Goal: Task Accomplishment & Management: Use online tool/utility

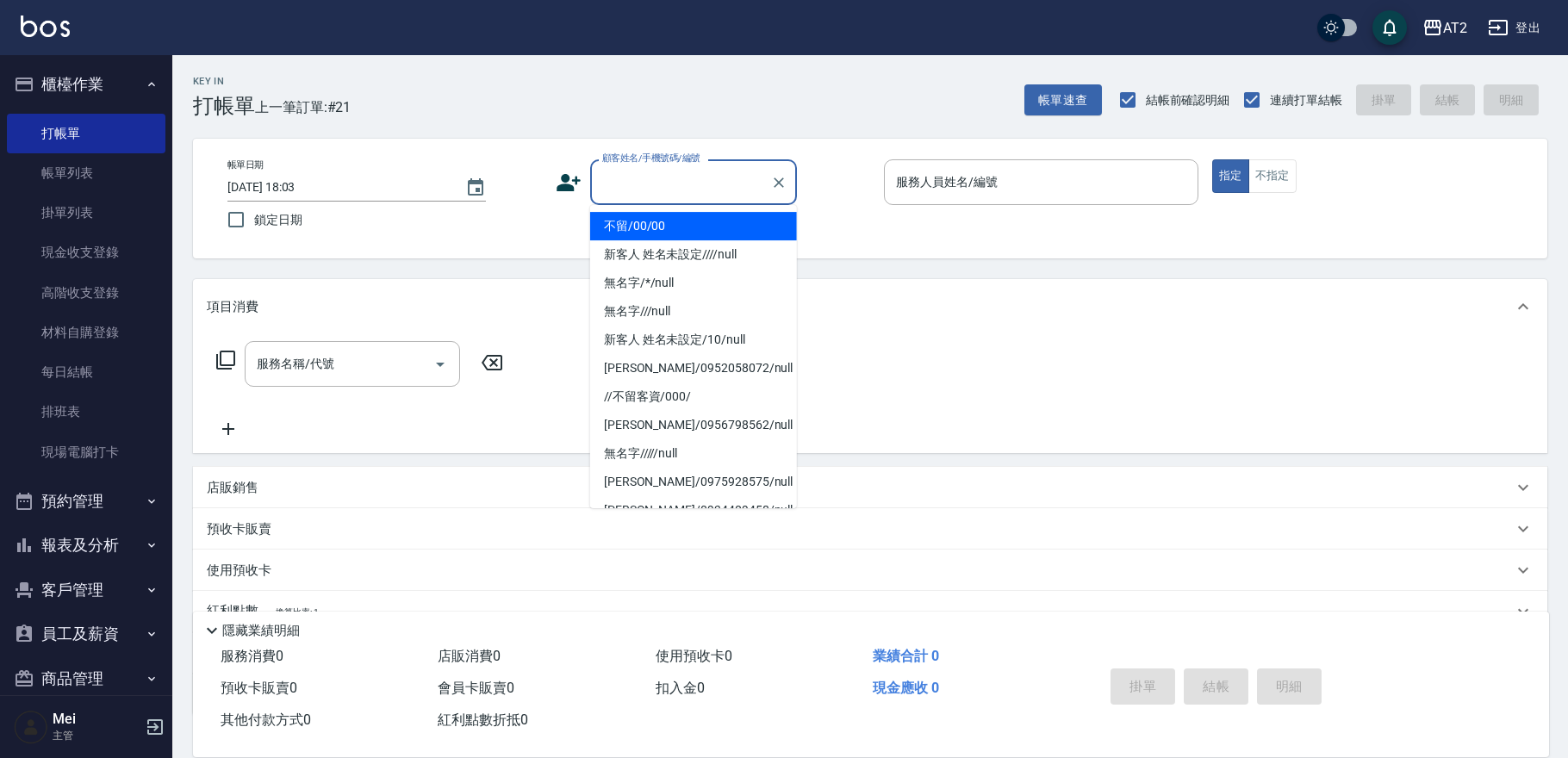
click at [723, 223] on li "不留/00/00" at bounding box center [694, 226] width 207 height 29
type input "不留/00/00"
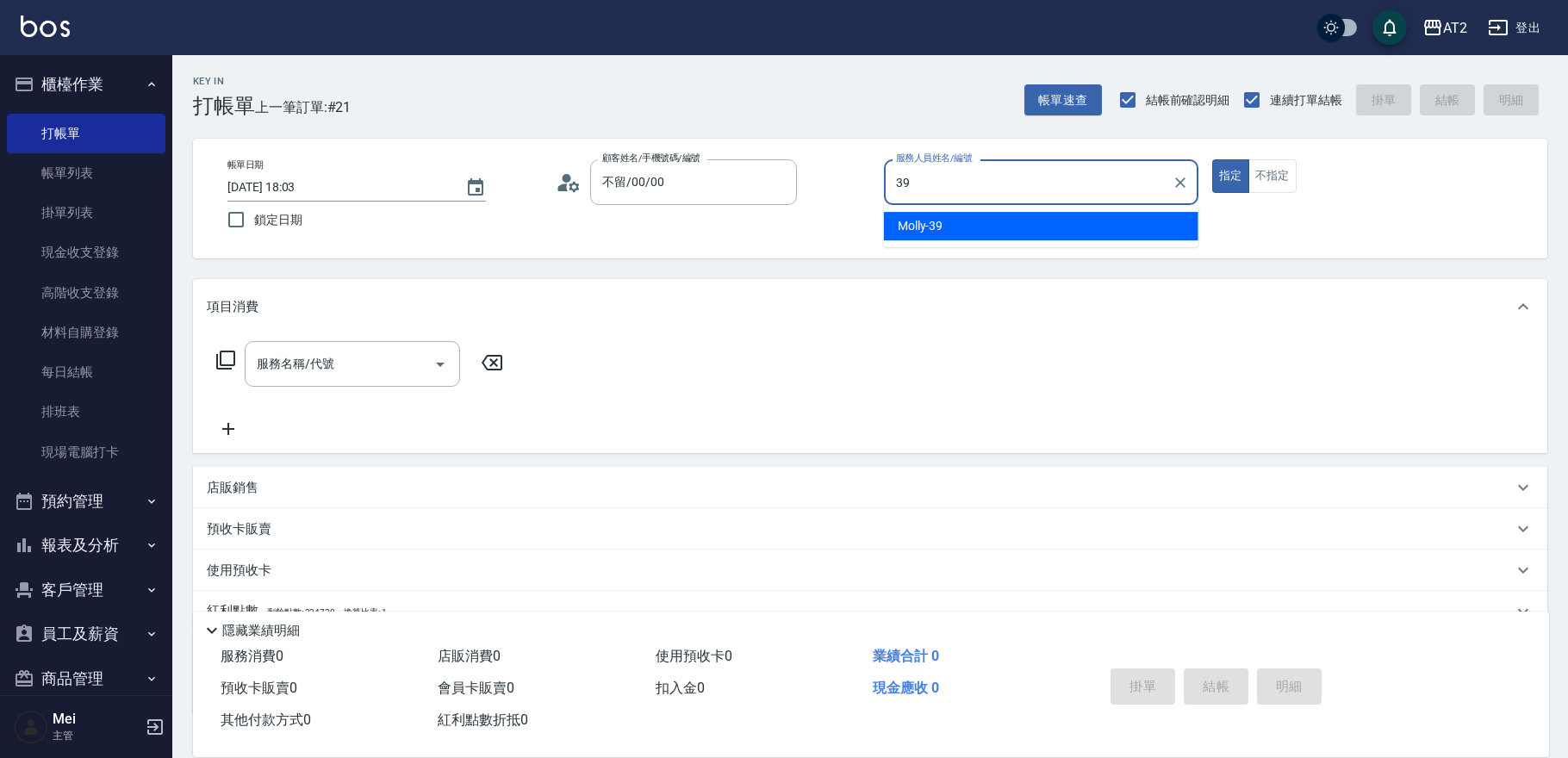
type input "Molly-39"
type button "true"
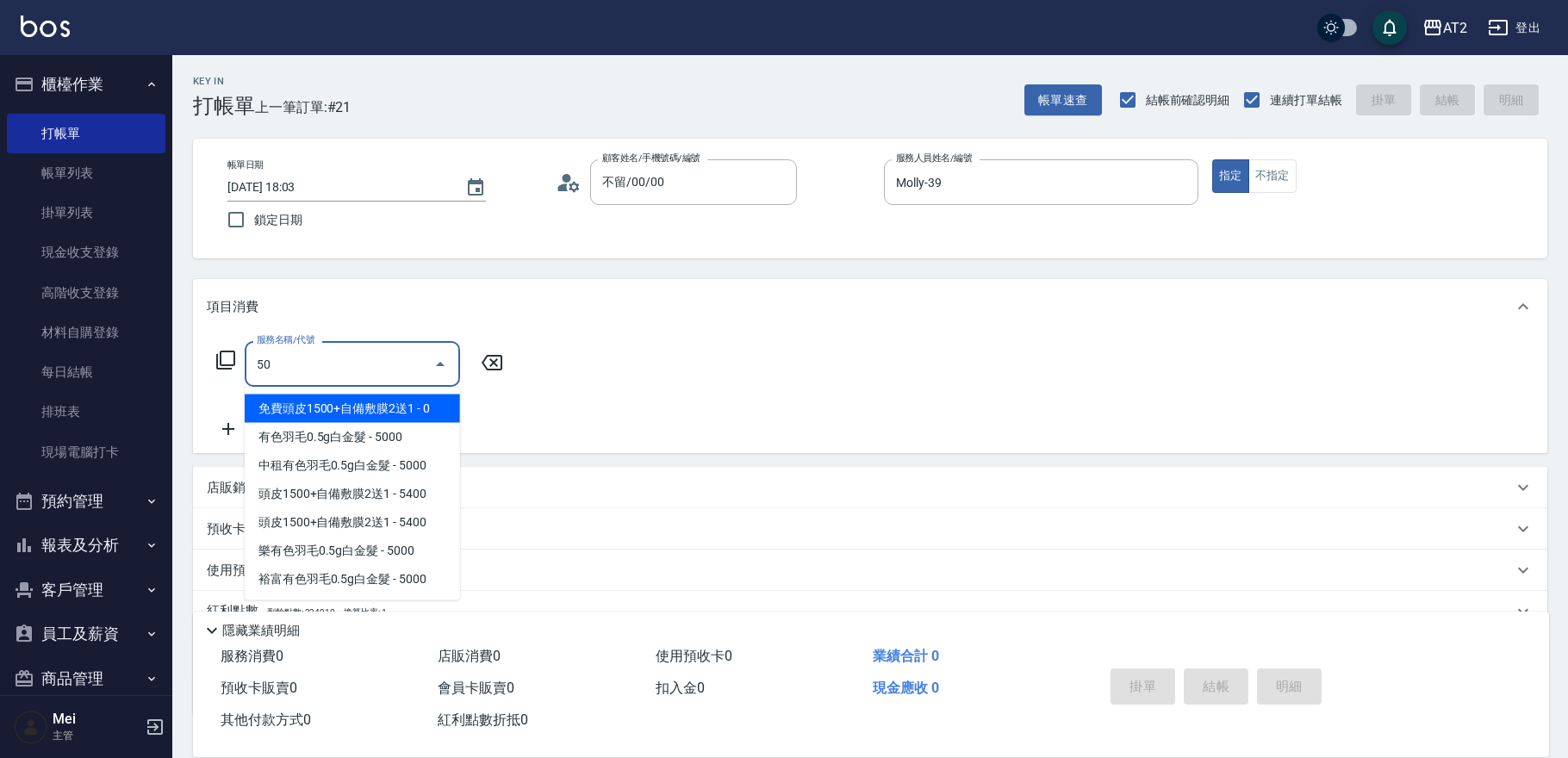
type input "501"
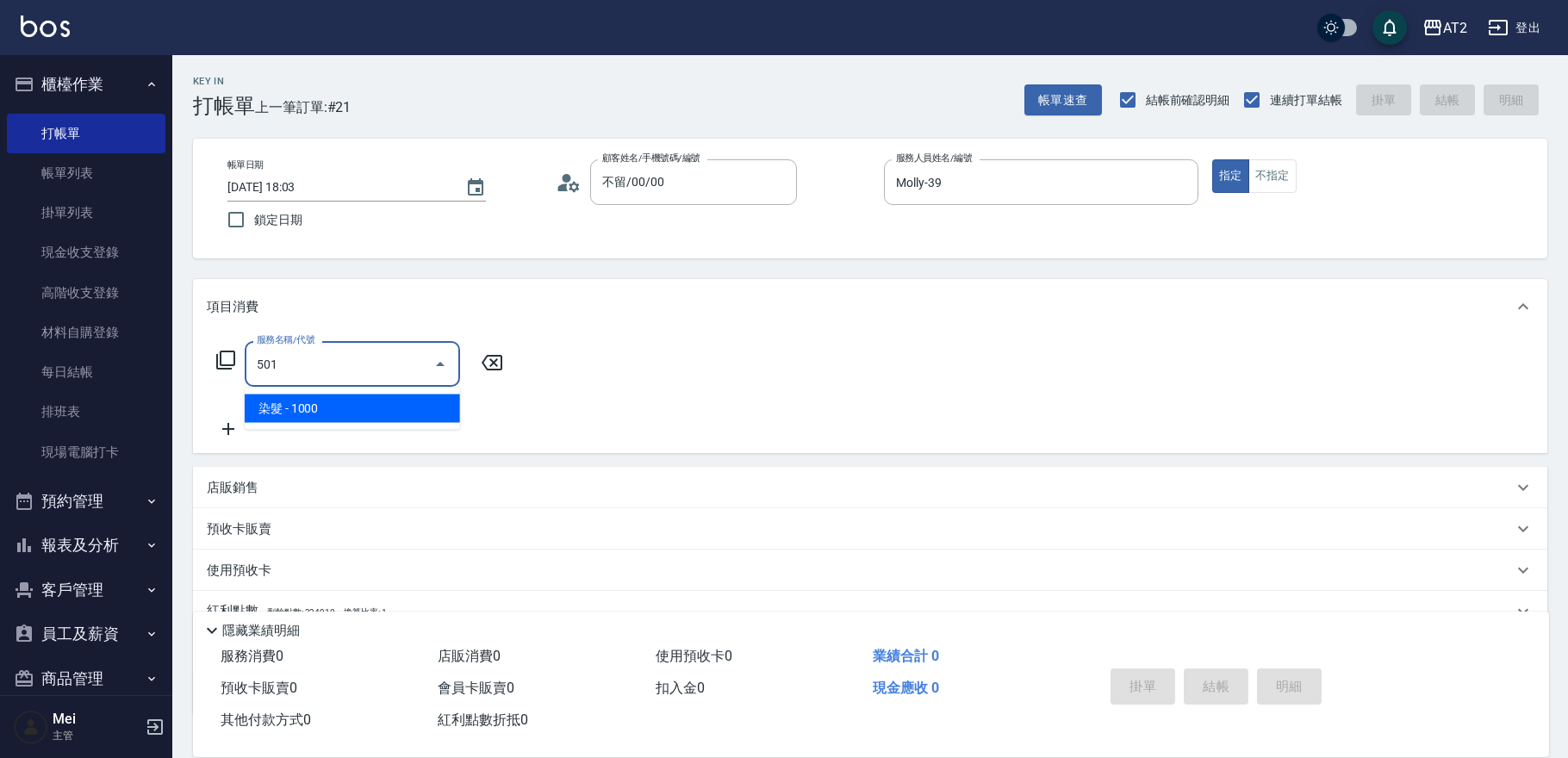
type input "100"
type input "染髮(501)"
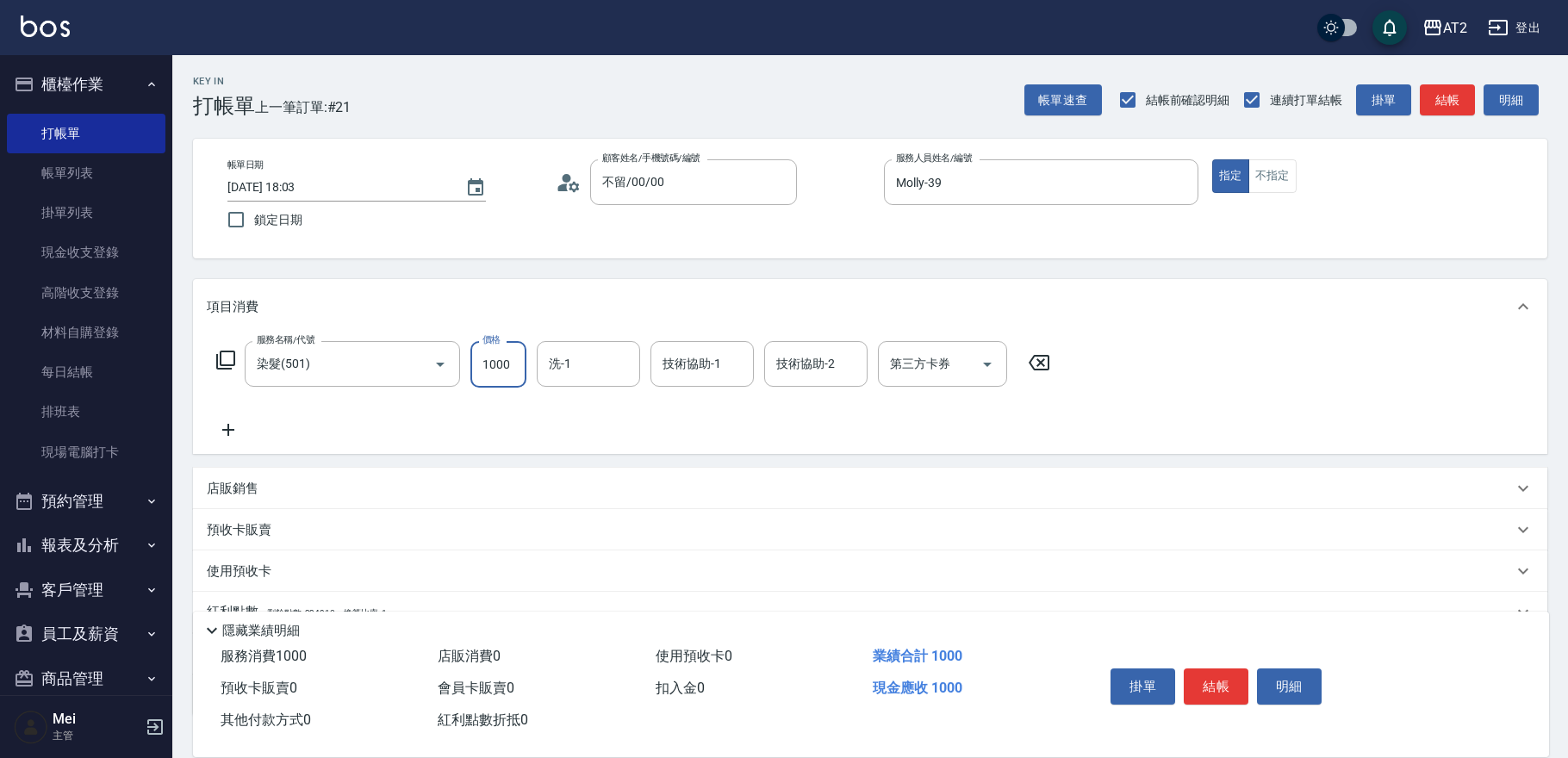
type input "1"
type input "0"
type input "19"
type input "10"
type input "199"
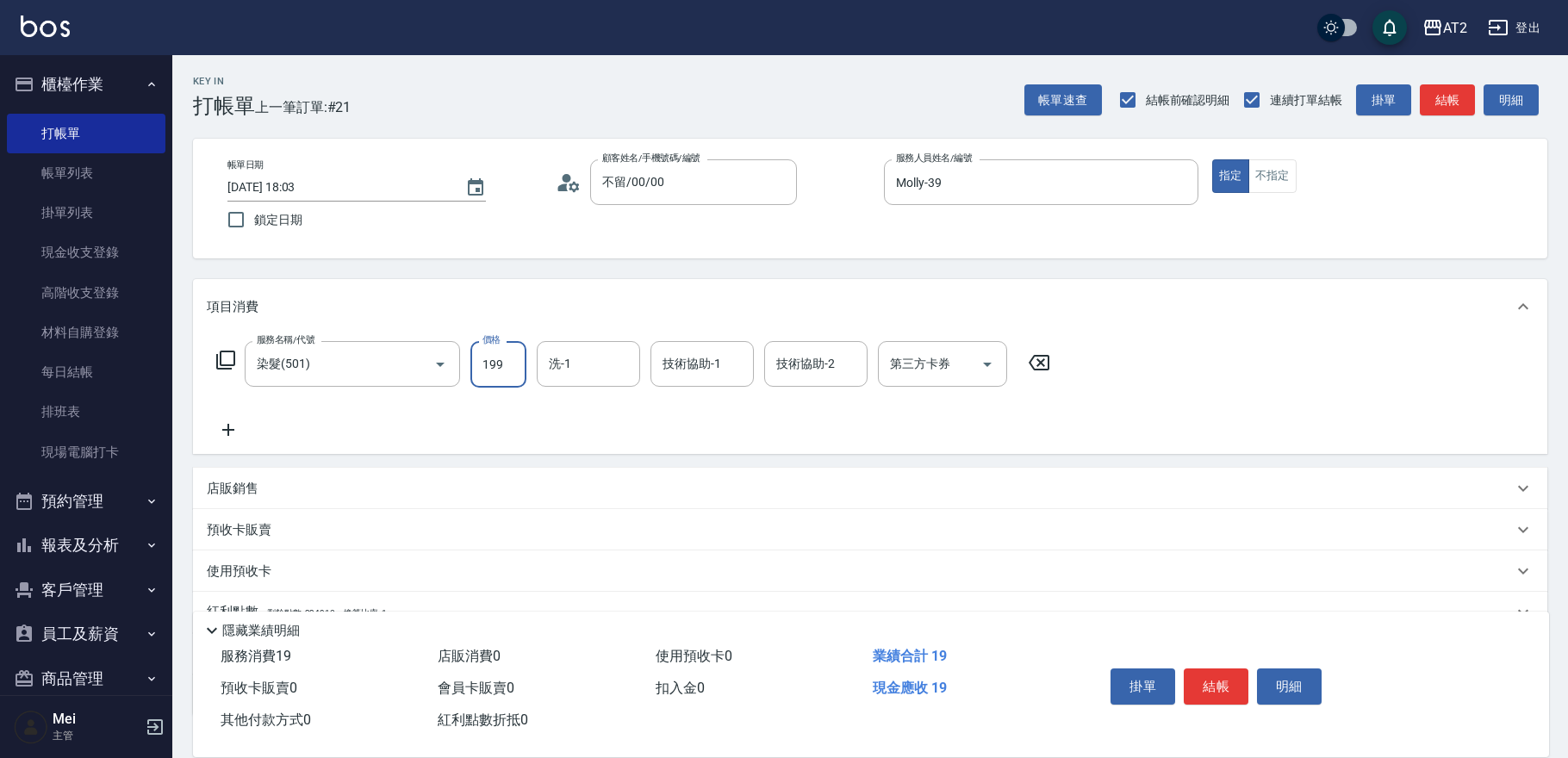
type input "190"
type input "1999"
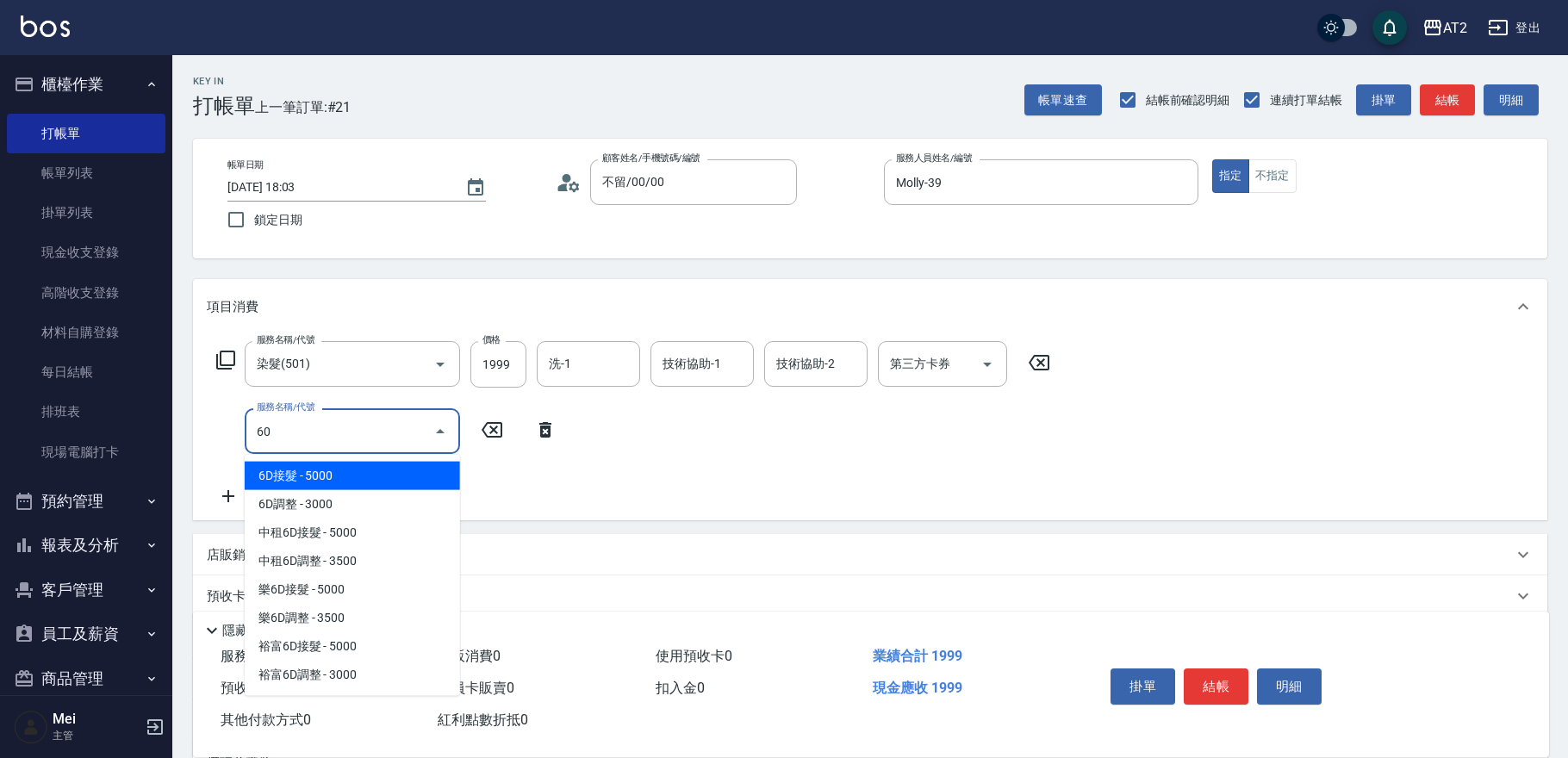
type input "601"
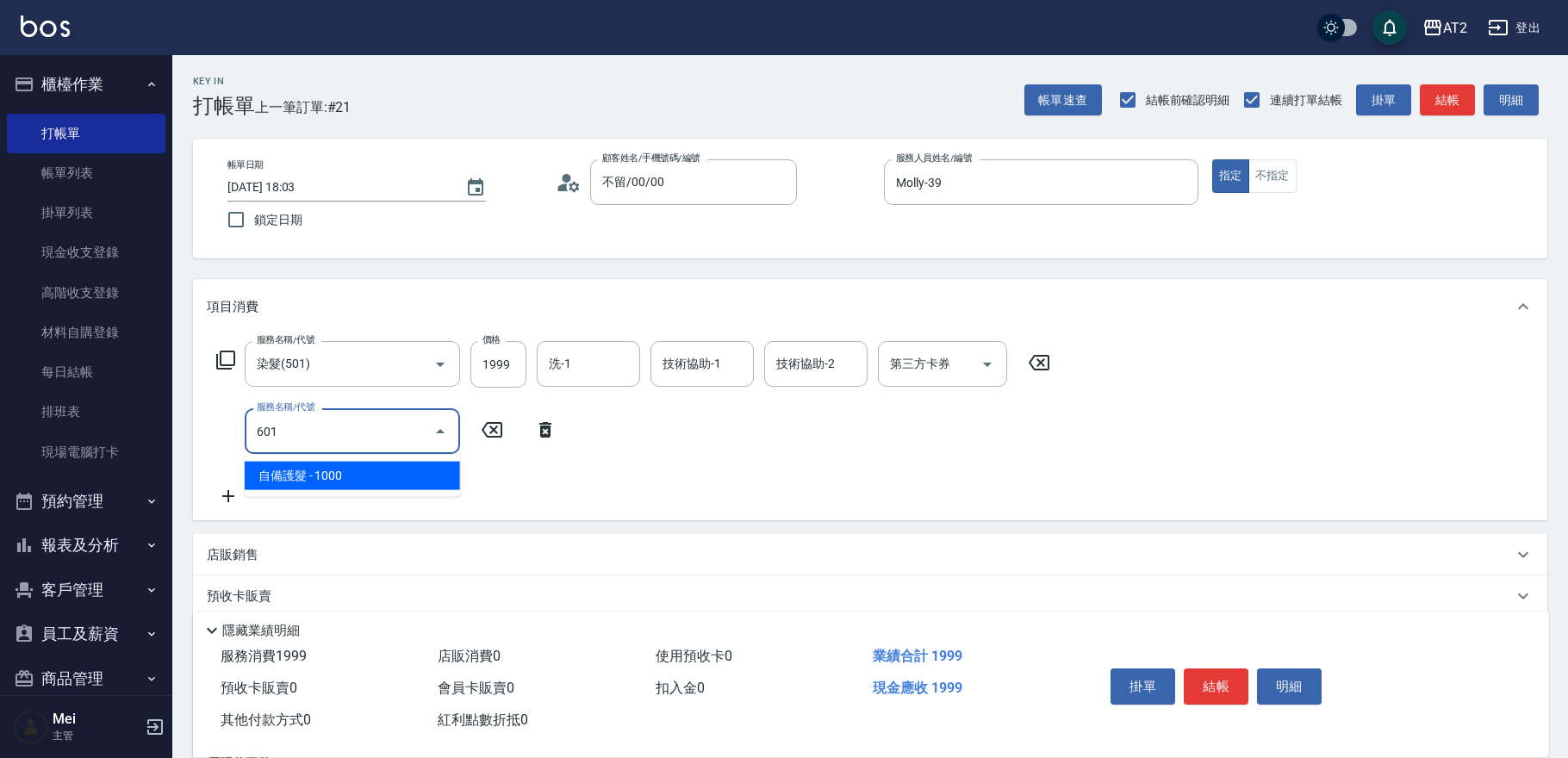
type input "290"
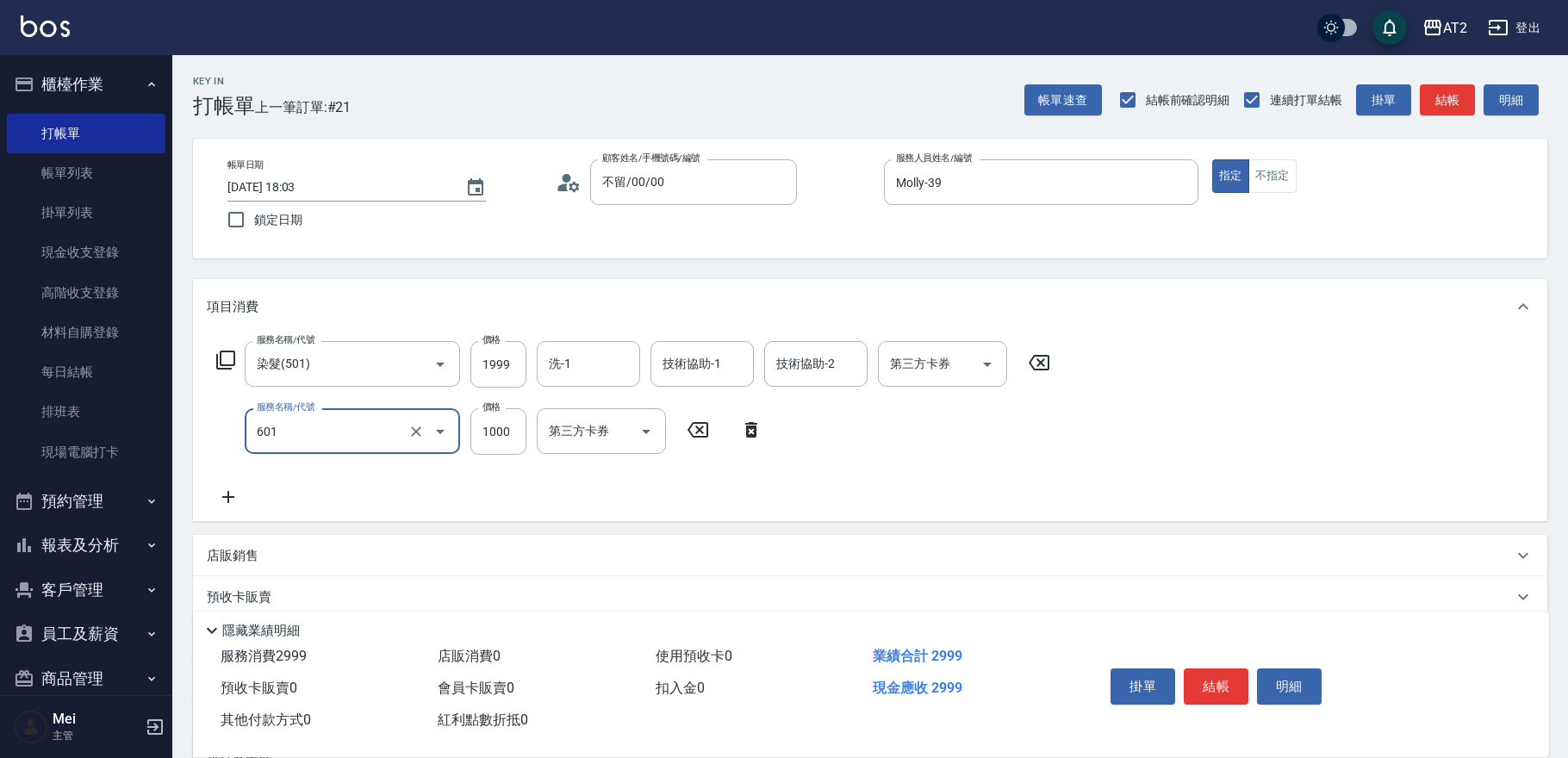
type input "自備護髮(601)"
type input "2"
type input "200"
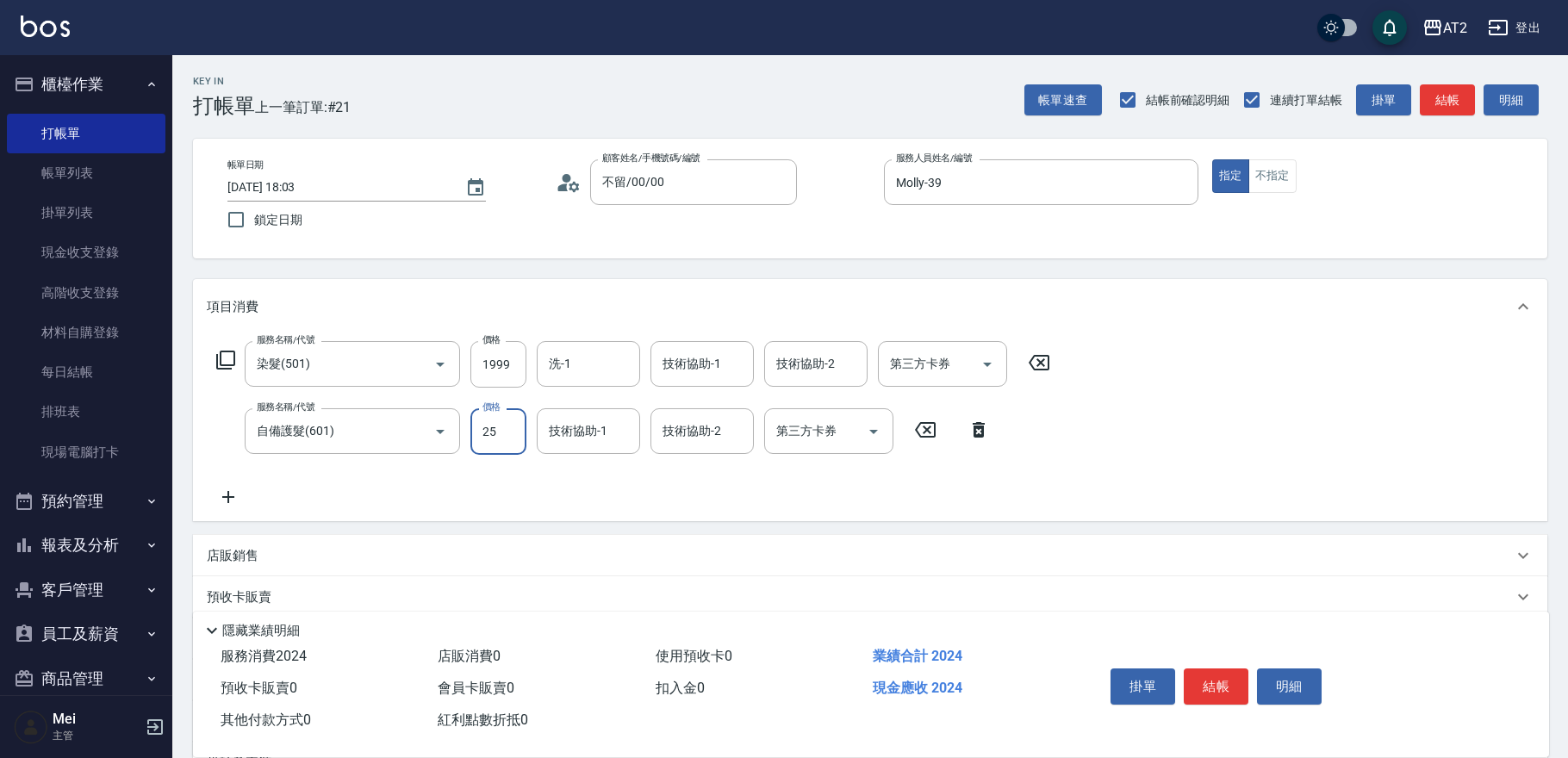
type input "250"
type input "220"
type input "2500"
type input "440"
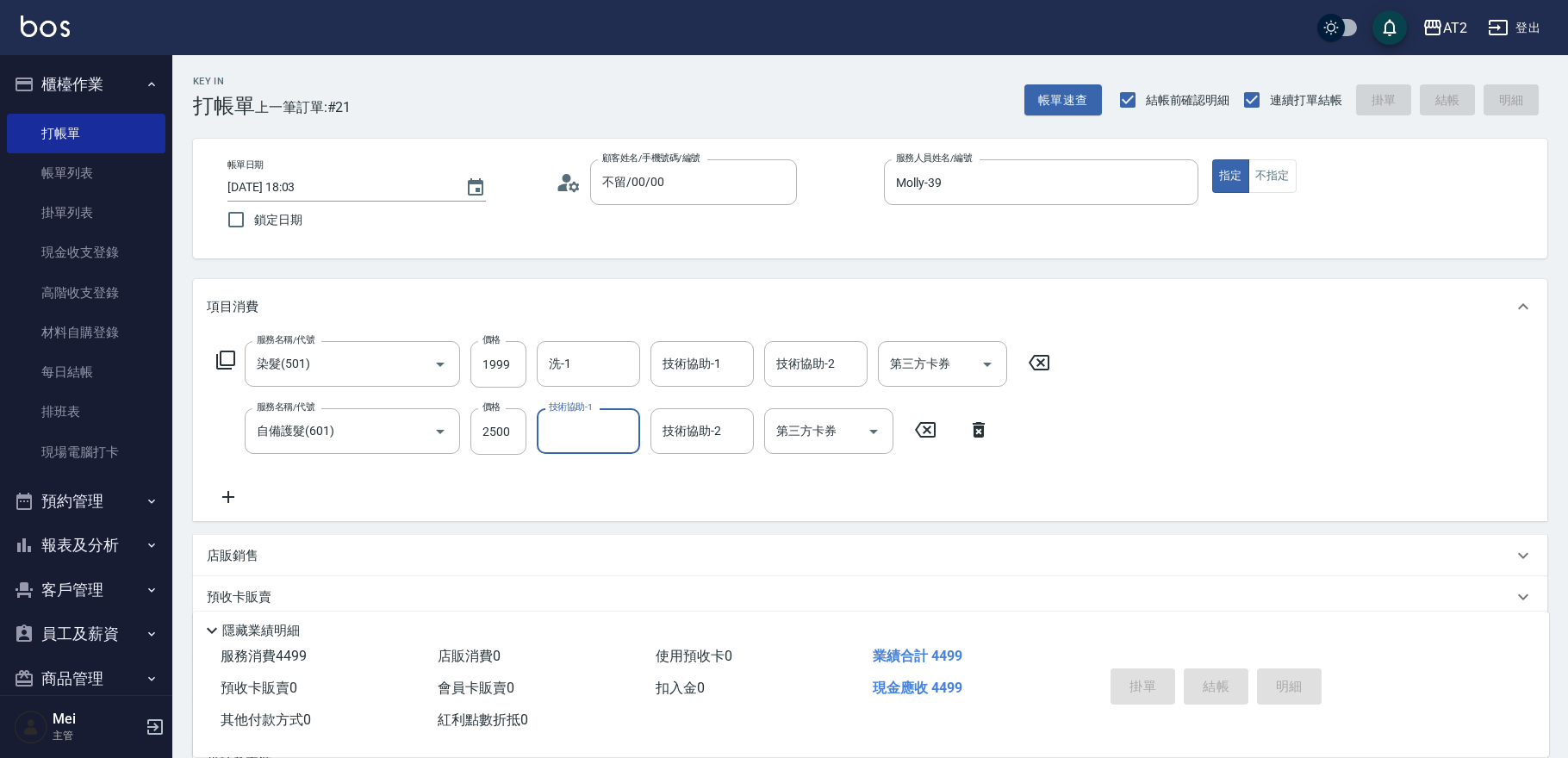
type input "[DATE] 19:52"
type input "0"
